Goal: Find specific page/section: Find specific page/section

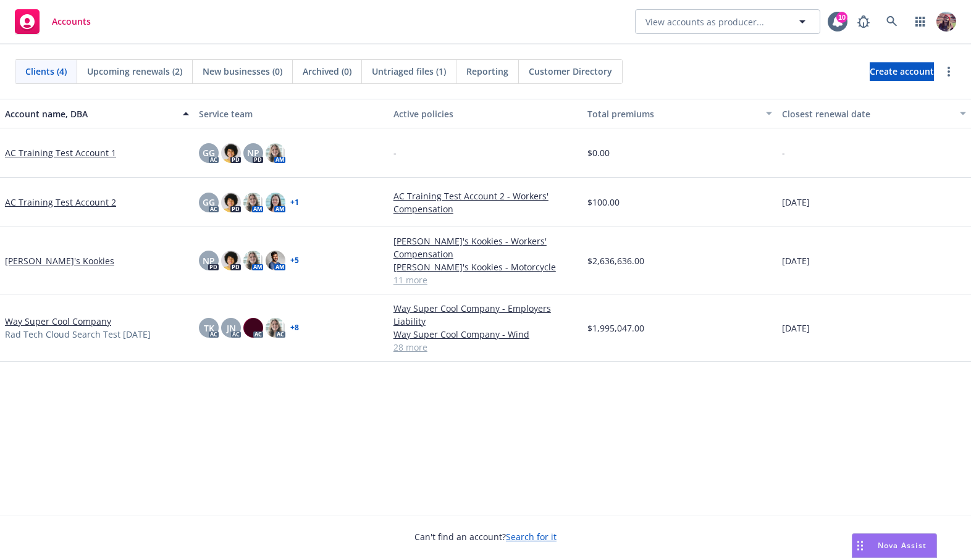
click at [758, 76] on div "Clients (4) Upcoming renewals (2) New businesses (0) Archived (0) Untriaged fil…" at bounding box center [485, 71] width 941 height 25
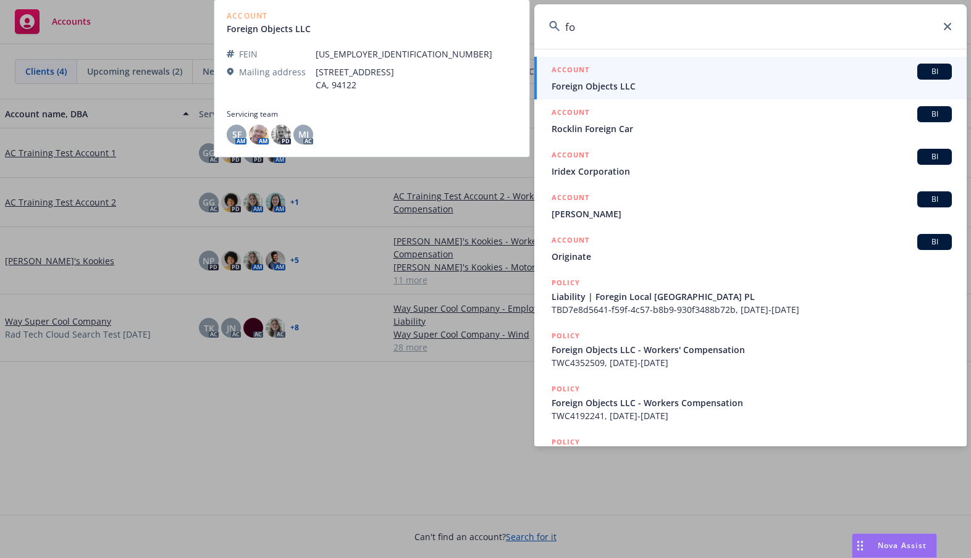
type input "f"
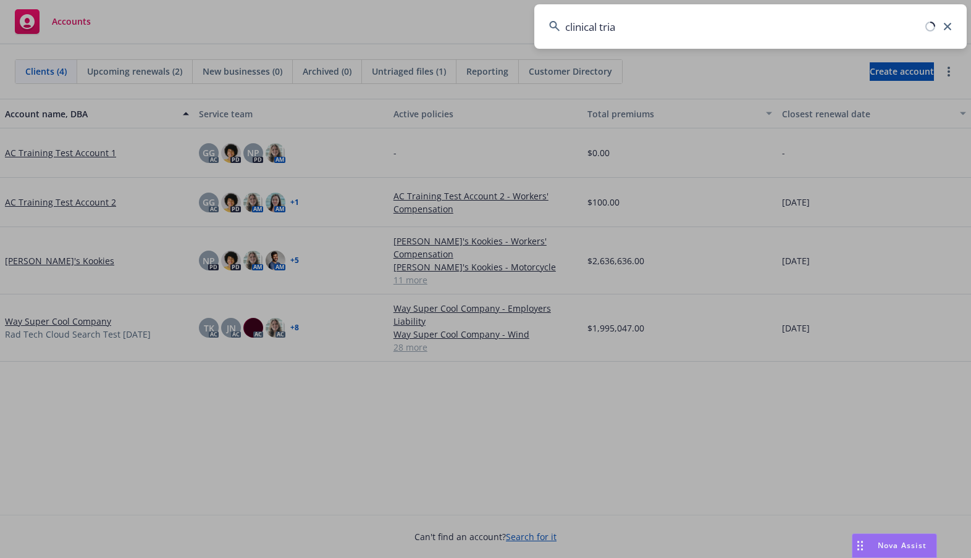
type input "clinical trial"
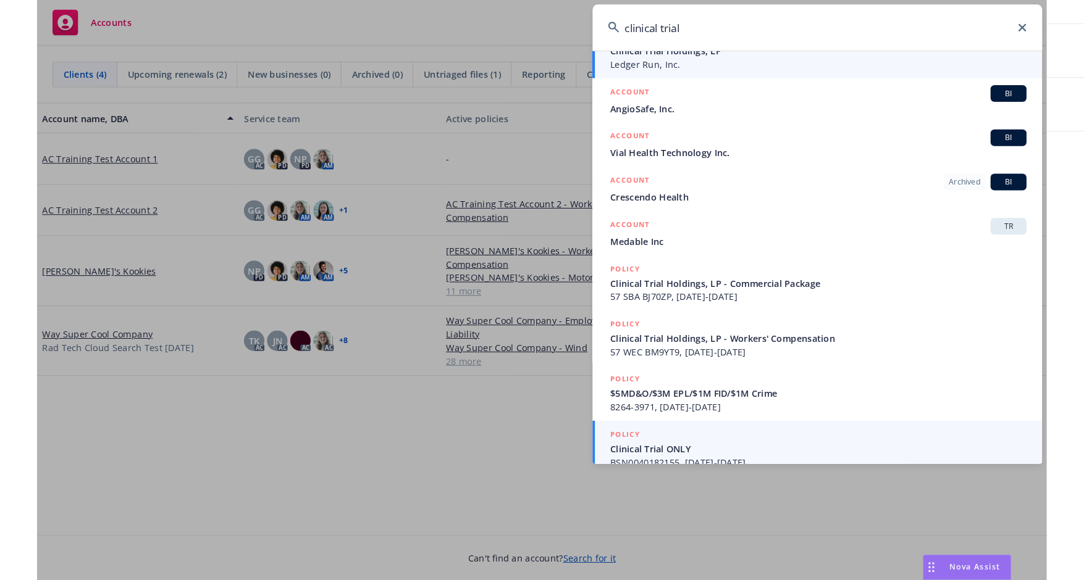
scroll to position [225, 0]
